Goal: Information Seeking & Learning: Learn about a topic

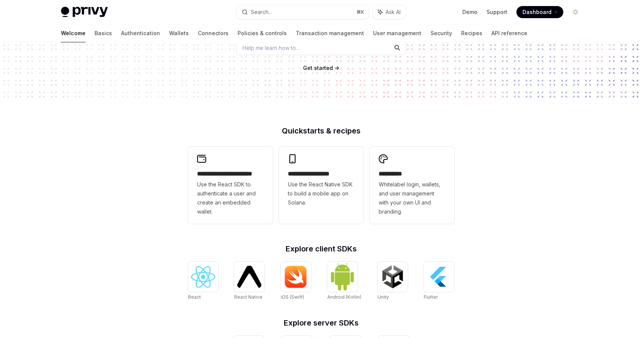
scroll to position [108, 0]
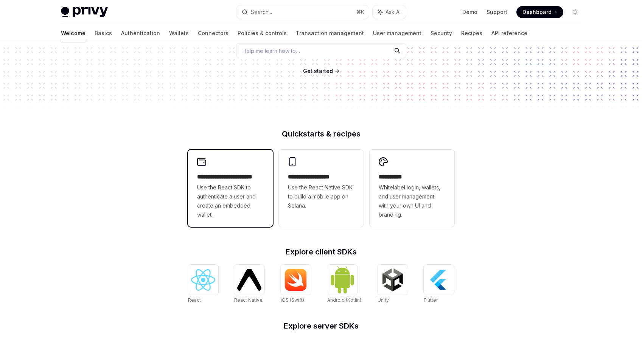
click at [205, 180] on h2 "**********" at bounding box center [230, 176] width 67 height 9
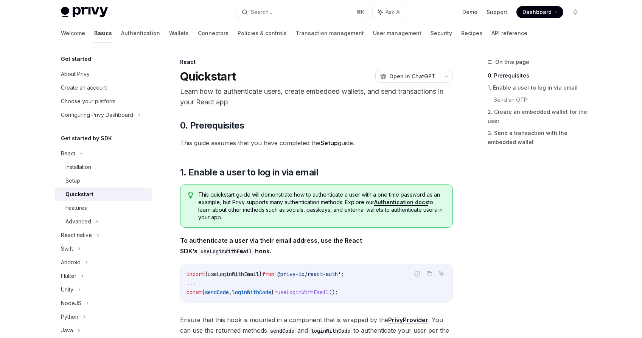
click at [401, 203] on link "Authentication docs" at bounding box center [401, 202] width 54 height 7
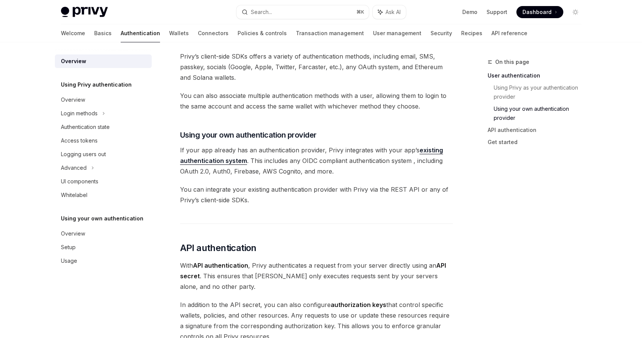
scroll to position [272, 0]
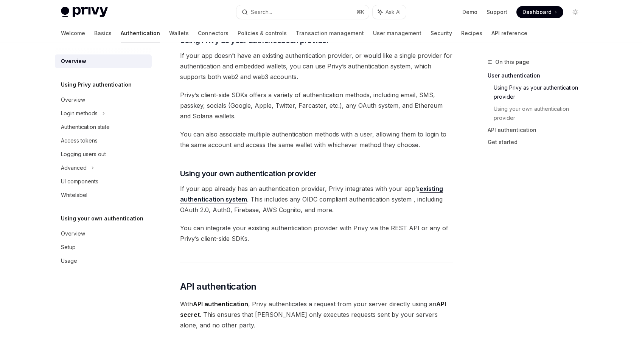
click at [233, 200] on link "existing authentication system" at bounding box center [311, 194] width 263 height 19
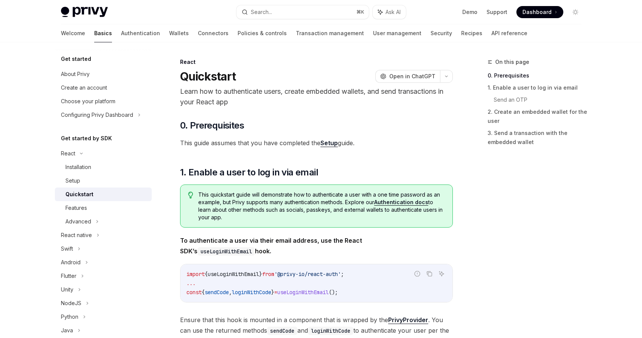
type textarea "*"
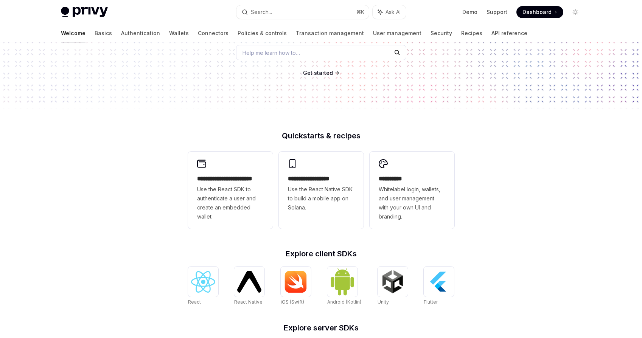
scroll to position [108, 0]
